Goal: Task Accomplishment & Management: Manage account settings

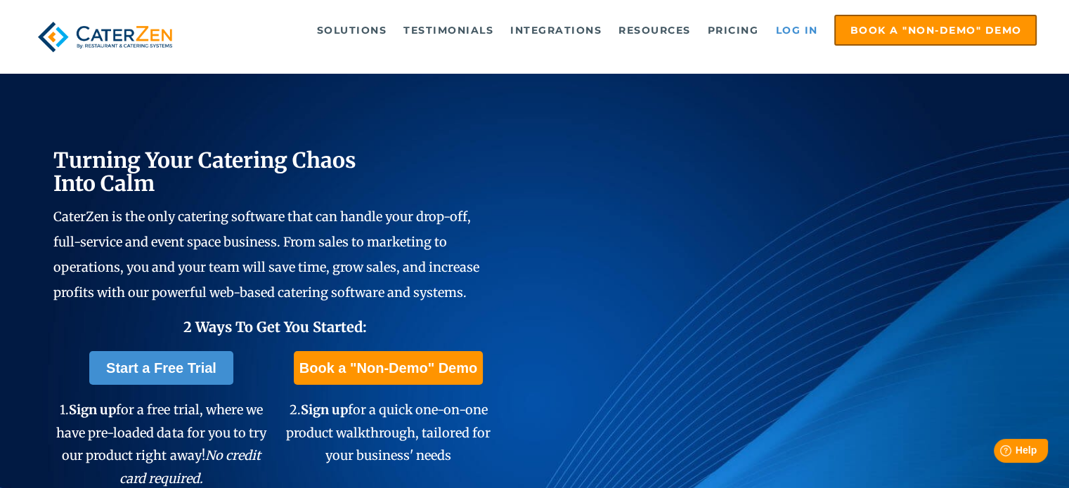
click at [774, 31] on link "Log in" at bounding box center [796, 30] width 56 height 28
click at [787, 23] on link "Log in" at bounding box center [796, 30] width 56 height 28
click at [800, 38] on link "Log in" at bounding box center [796, 30] width 56 height 28
